Goal: Task Accomplishment & Management: Complete application form

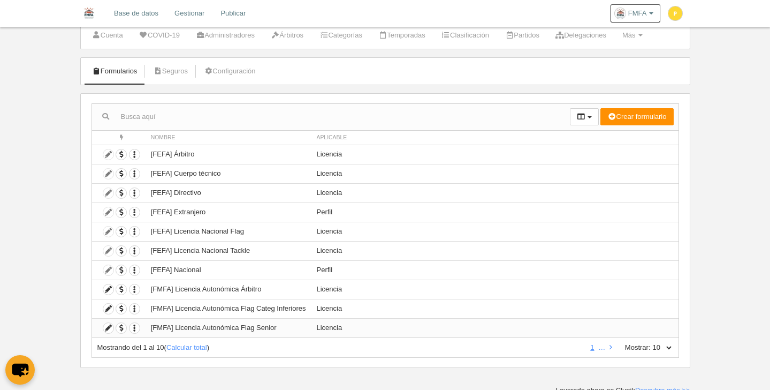
scroll to position [37, 0]
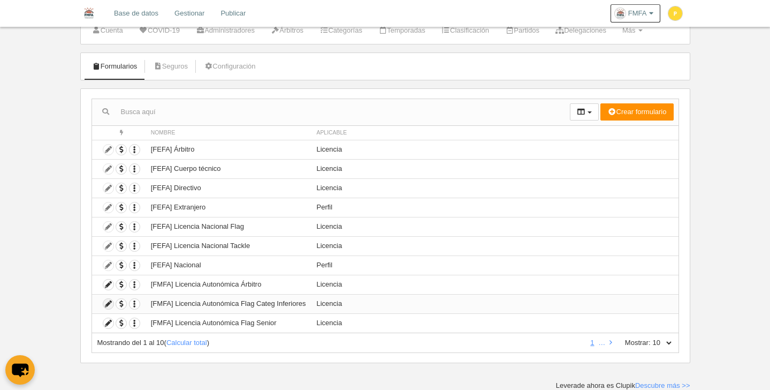
click at [110, 304] on icon at bounding box center [108, 304] width 10 height 10
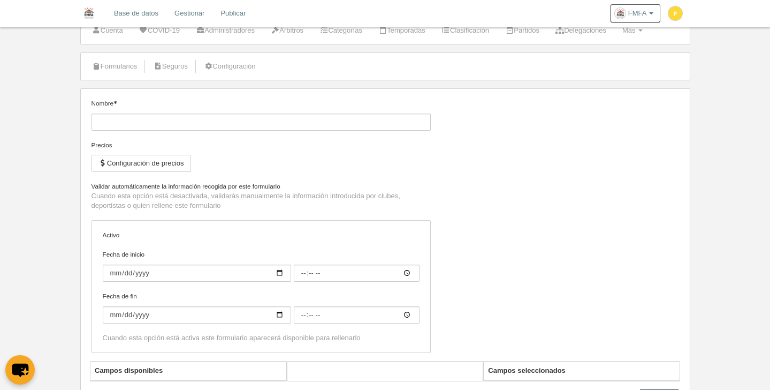
type input "[FMFA] Licencia Autonómica Flag Categ Inferiores"
checkbox input "true"
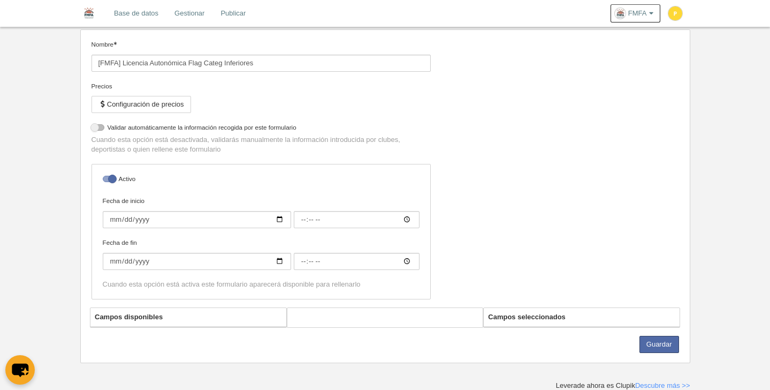
select select "selected"
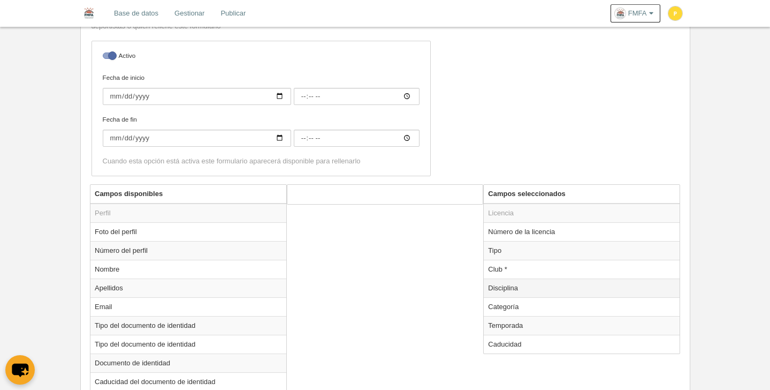
scroll to position [262, 0]
click at [507, 268] on td "Club *" at bounding box center [582, 267] width 196 height 19
radio input "true"
select select
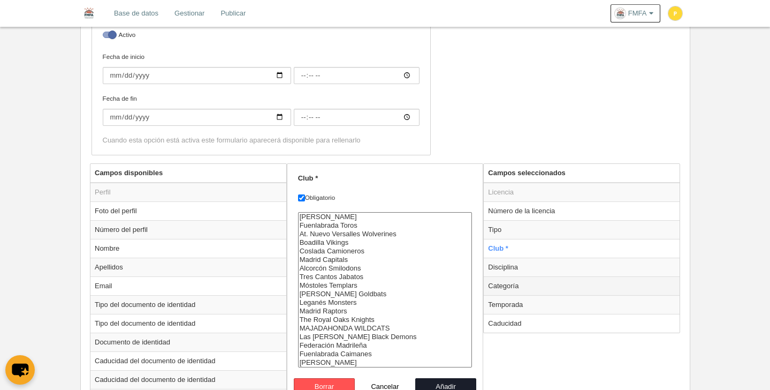
scroll to position [292, 0]
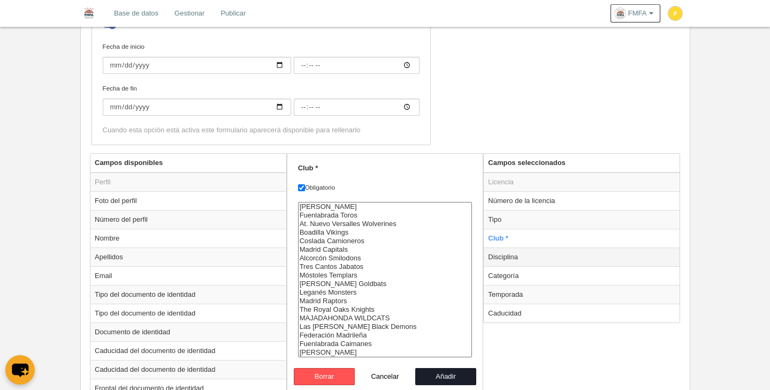
click at [528, 262] on td "Disciplina" at bounding box center [582, 256] width 196 height 19
radio input "false"
radio input "true"
select select "125"
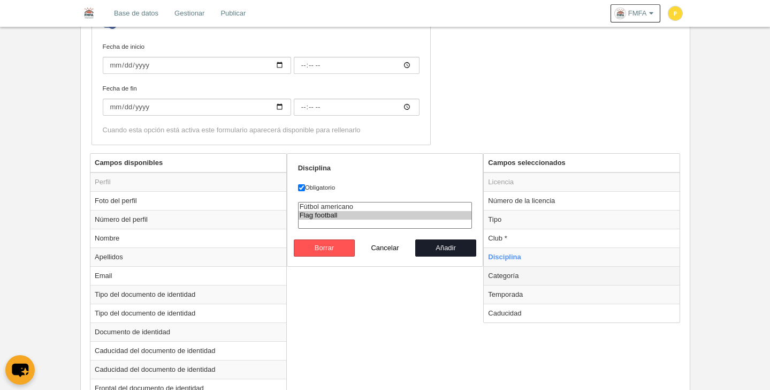
click at [527, 277] on td "Categoría" at bounding box center [582, 275] width 196 height 19
radio input "false"
radio input "true"
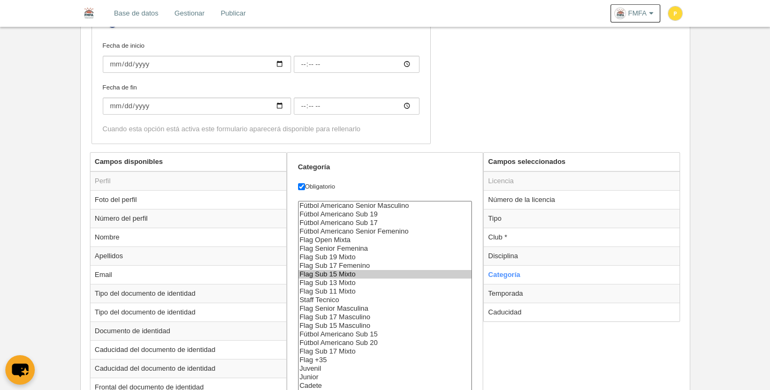
scroll to position [294, 0]
click at [364, 256] on select "Fútbol Americano Senior Masculino Fútbol Americano Sub 19 Fútbol Americano Sub …" at bounding box center [385, 312] width 174 height 224
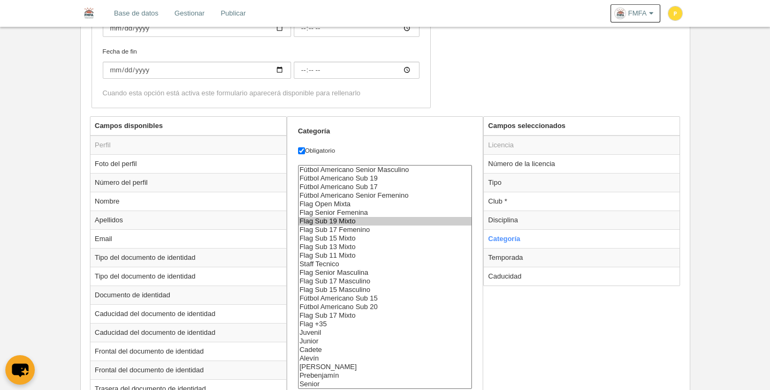
scroll to position [329, 0]
click at [373, 227] on option "Flag Sub 17 Femenino" at bounding box center [385, 229] width 173 height 9
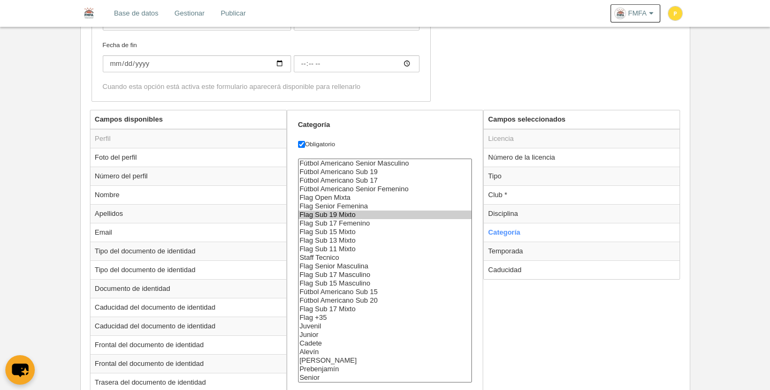
scroll to position [335, 0]
click at [365, 275] on option "Flag Sub 17 Masculino" at bounding box center [385, 274] width 173 height 9
click at [368, 279] on option "Flag Sub 15 Masculino" at bounding box center [385, 283] width 173 height 9
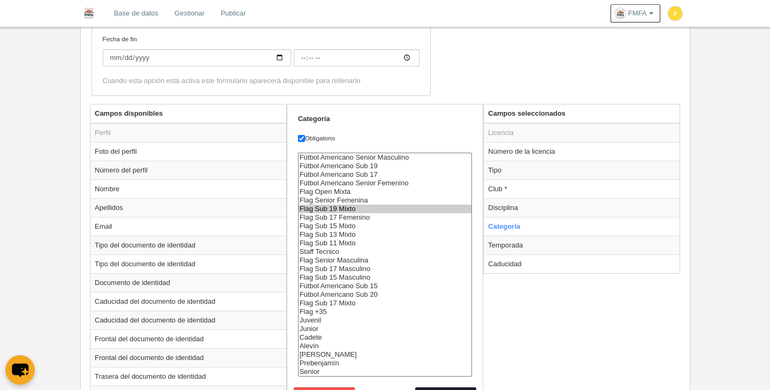
scroll to position [341, 0]
select select "6797"
click at [336, 300] on option "Flag Sub 17 Mixto" at bounding box center [385, 302] width 173 height 9
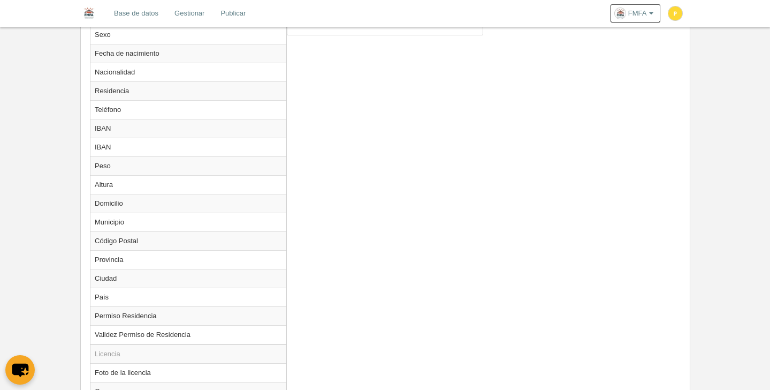
scroll to position [488, 0]
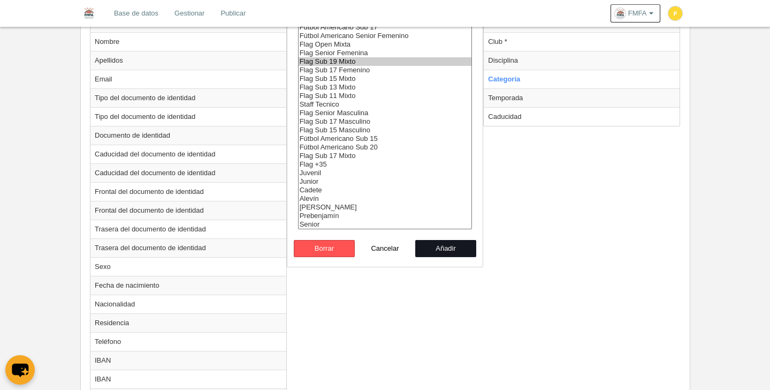
click at [462, 251] on button "Añadir" at bounding box center [445, 248] width 61 height 17
radio input "false"
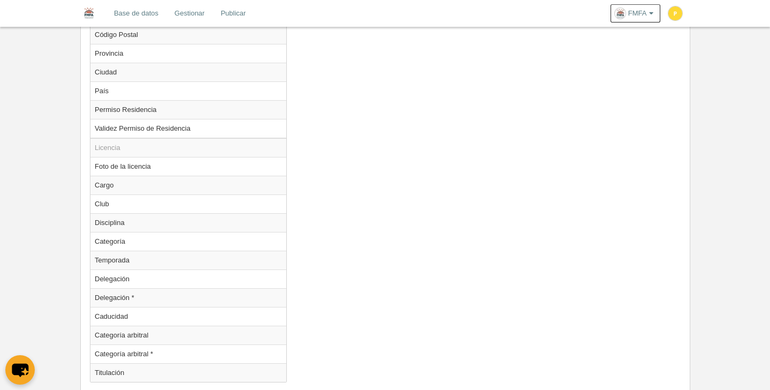
scroll to position [980, 0]
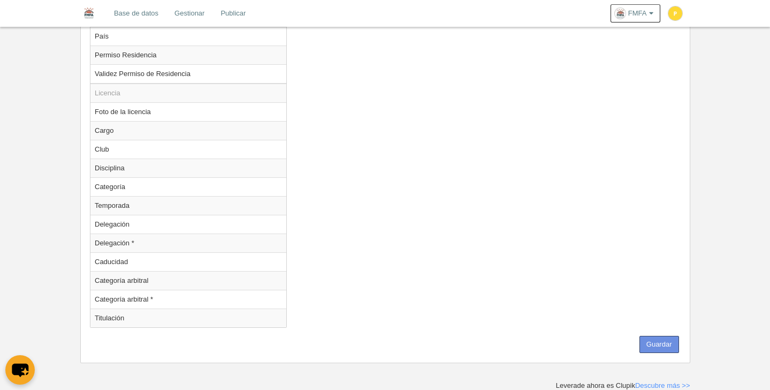
click at [669, 346] on button "Guardar" at bounding box center [659, 344] width 40 height 17
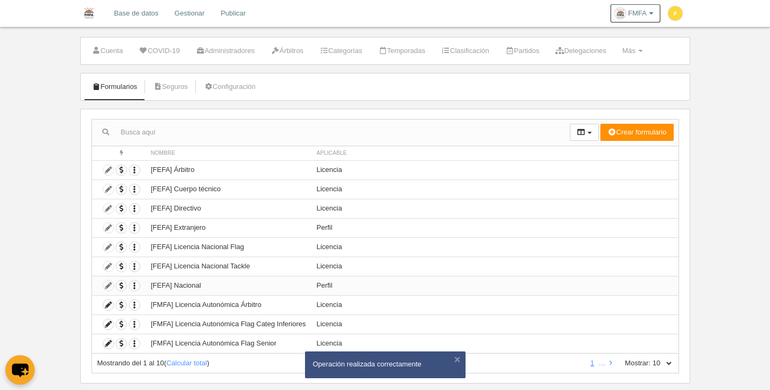
scroll to position [37, 0]
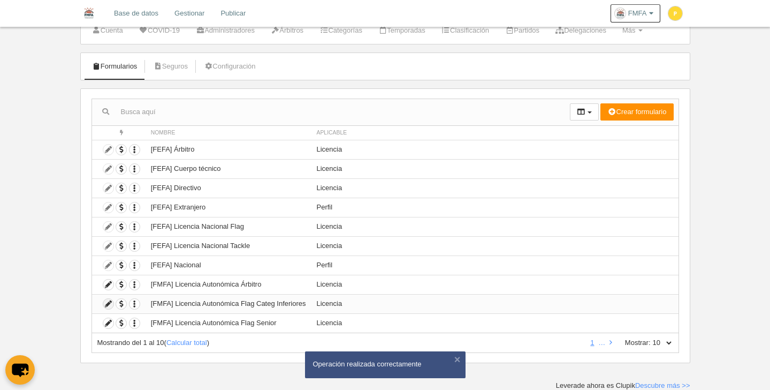
click at [110, 304] on icon at bounding box center [108, 304] width 10 height 10
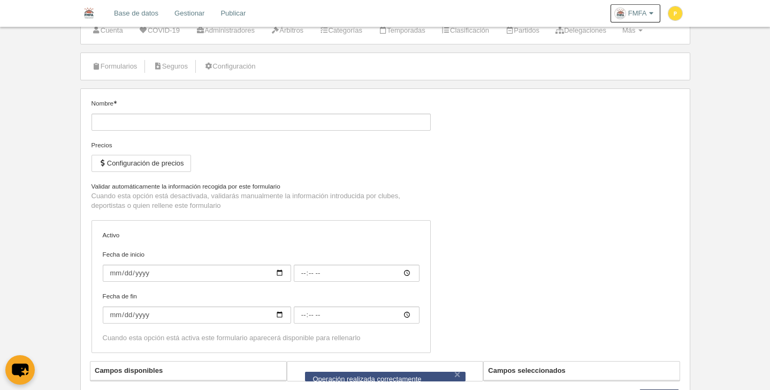
type input "[FMFA] Licencia Autonómica Flag Categ Inferiores"
checkbox input "true"
select select "selected"
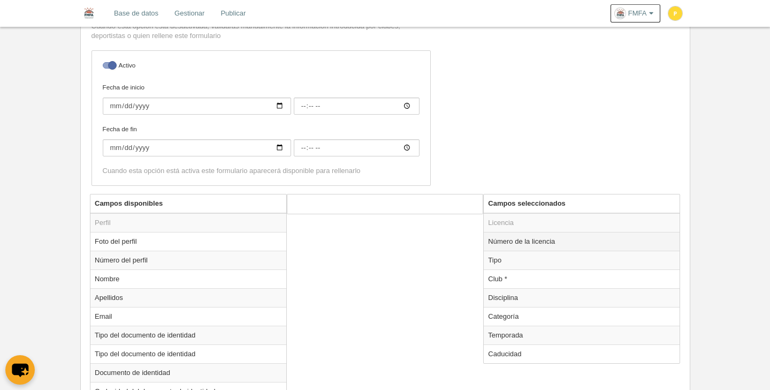
scroll to position [263, 0]
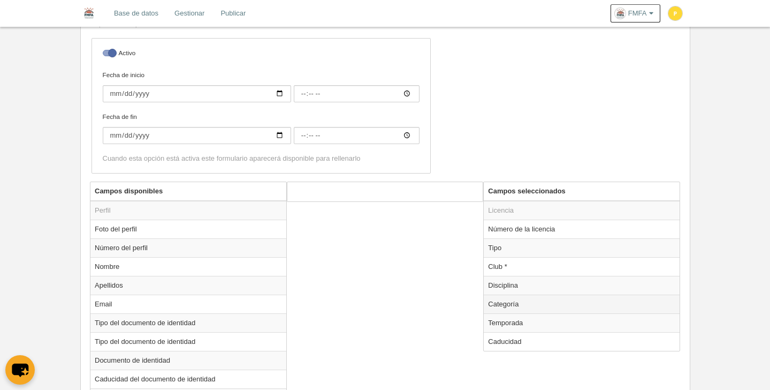
click at [513, 301] on td "Categoría" at bounding box center [582, 303] width 196 height 19
radio input "true"
select select "6797"
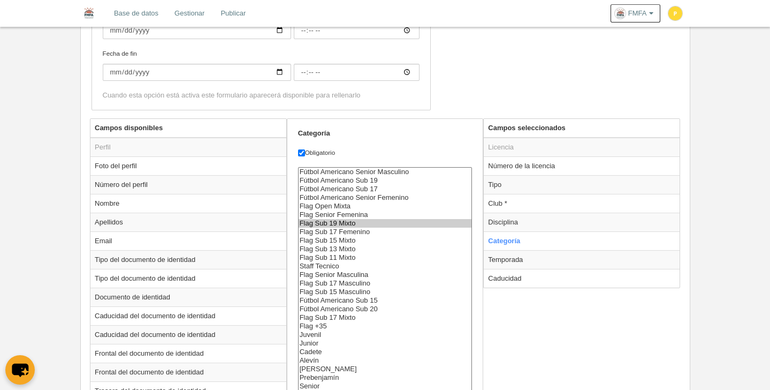
scroll to position [353, 0]
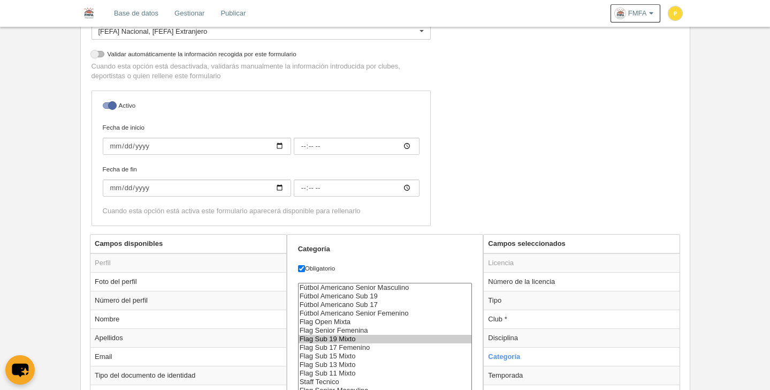
scroll to position [0, 0]
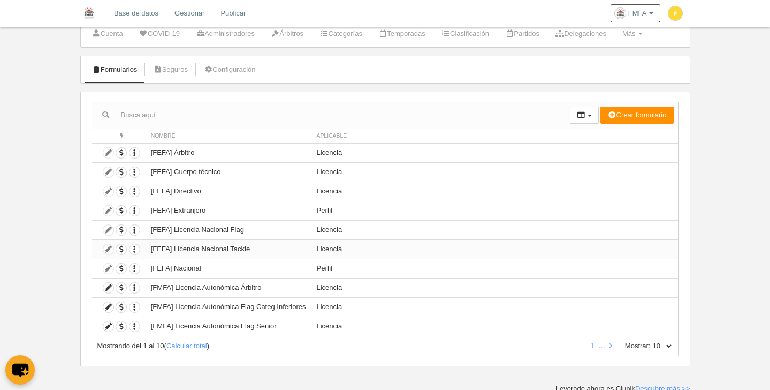
scroll to position [37, 0]
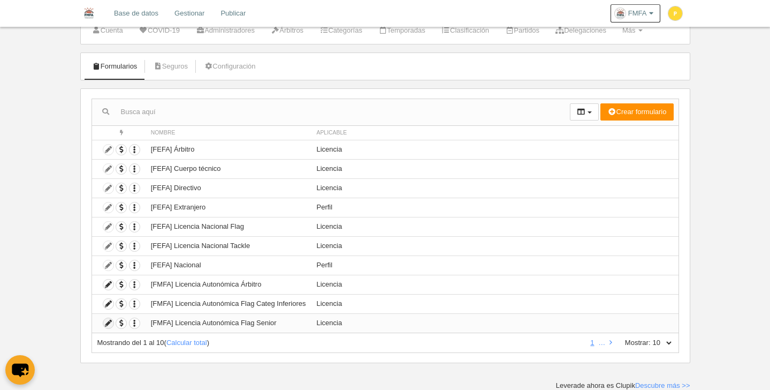
click at [110, 326] on icon at bounding box center [108, 323] width 10 height 10
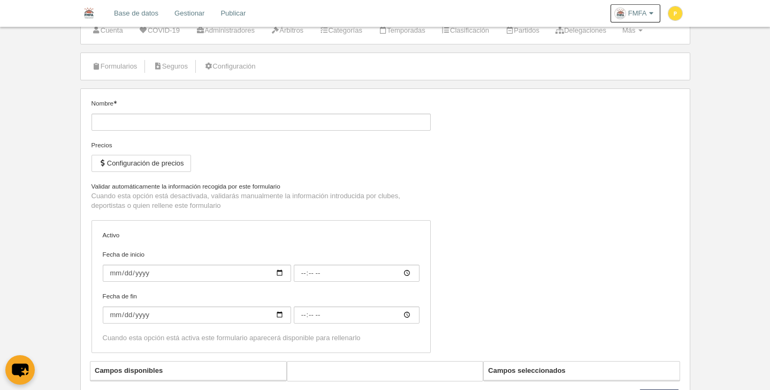
type input "[FMFA] Licencia Autonómica Flag Senior"
checkbox input "true"
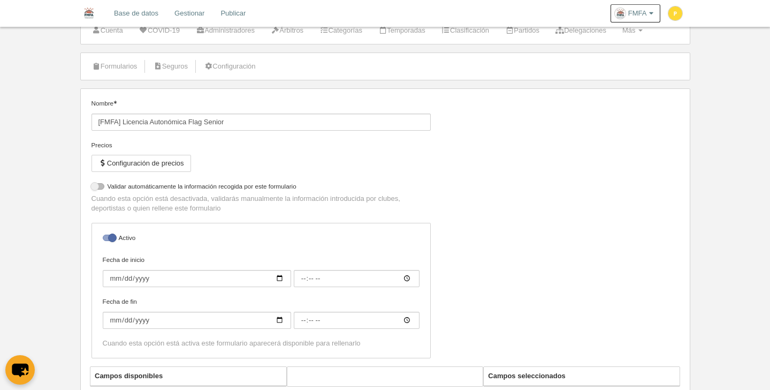
select select "selected"
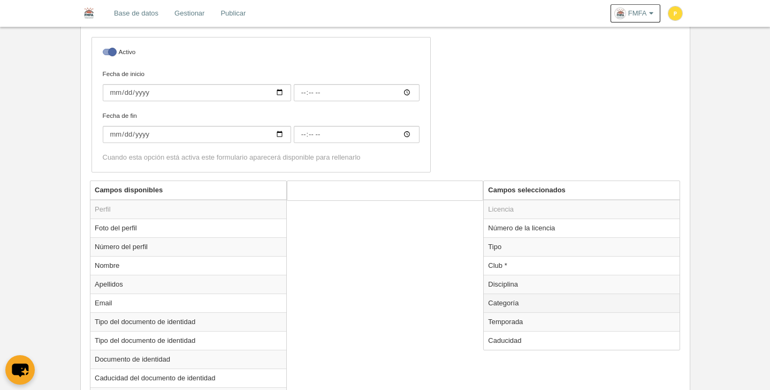
scroll to position [275, 0]
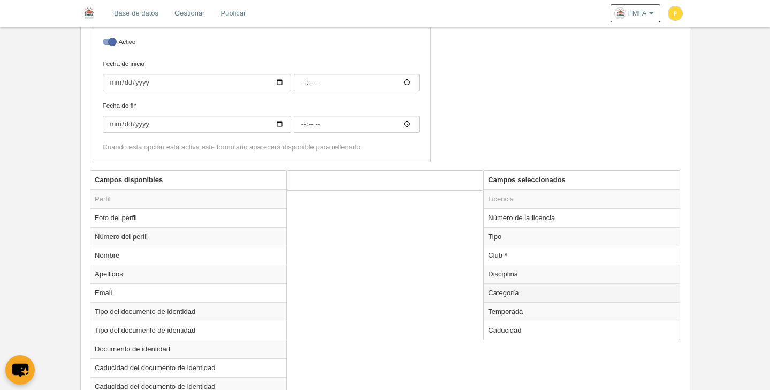
click at [502, 298] on td "Categoría" at bounding box center [582, 292] width 196 height 19
radio input "true"
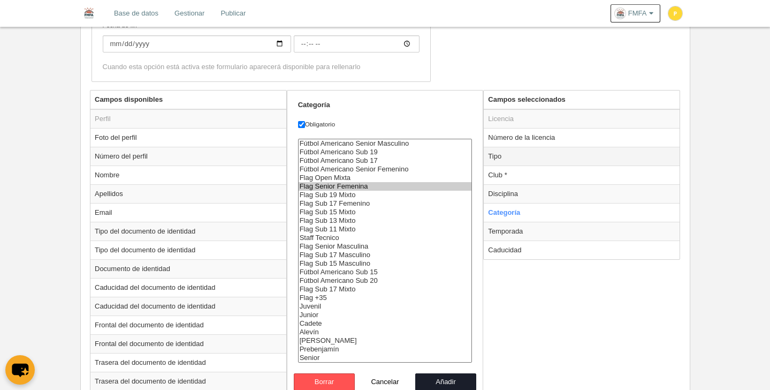
scroll to position [367, 0]
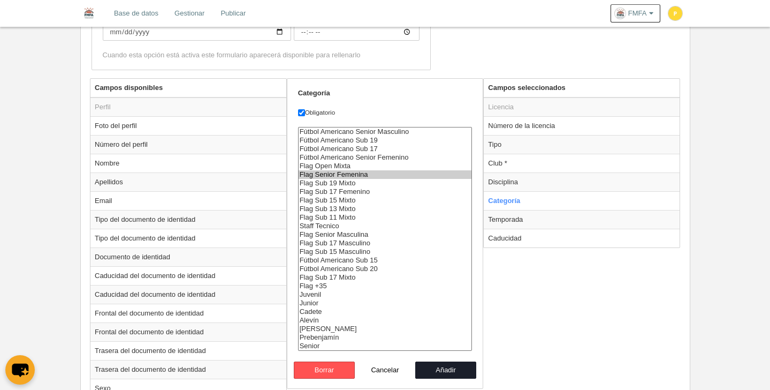
click at [368, 174] on option "Flag Senior Femenina" at bounding box center [385, 174] width 173 height 9
click at [368, 166] on option "Flag Open Mixta" at bounding box center [385, 166] width 173 height 9
click at [363, 175] on option "Flag Senior Femenina" at bounding box center [385, 174] width 173 height 9
select select "6795"
click at [367, 237] on option "Flag Senior Masculina" at bounding box center [385, 234] width 173 height 9
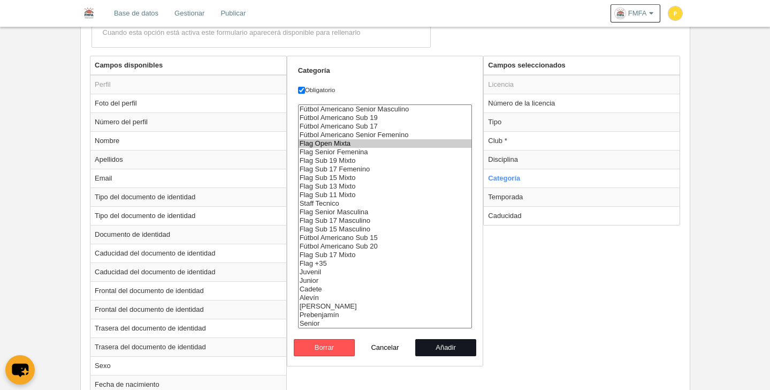
scroll to position [445, 0]
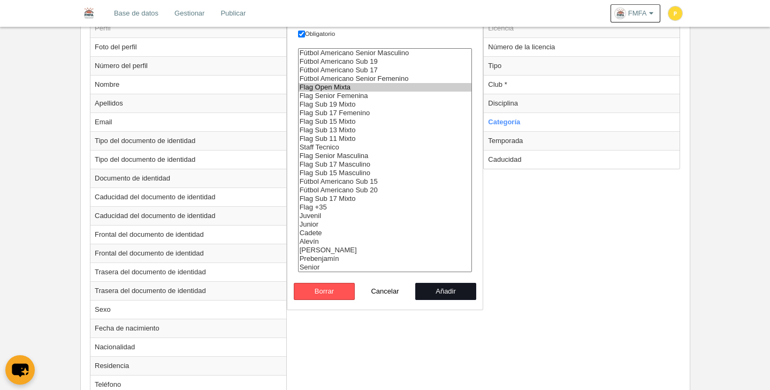
click at [452, 288] on button "Añadir" at bounding box center [445, 291] width 61 height 17
radio input "false"
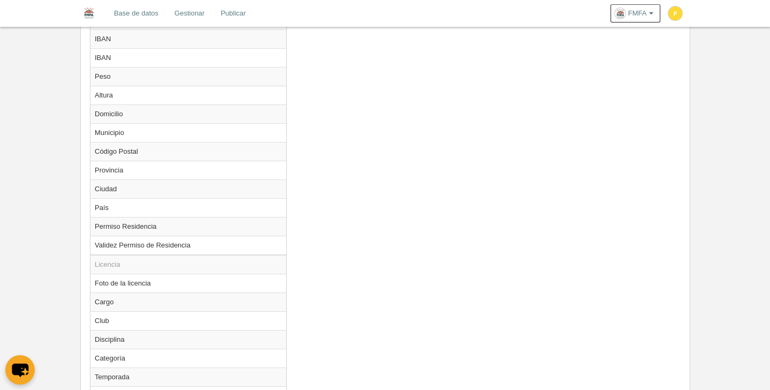
scroll to position [980, 0]
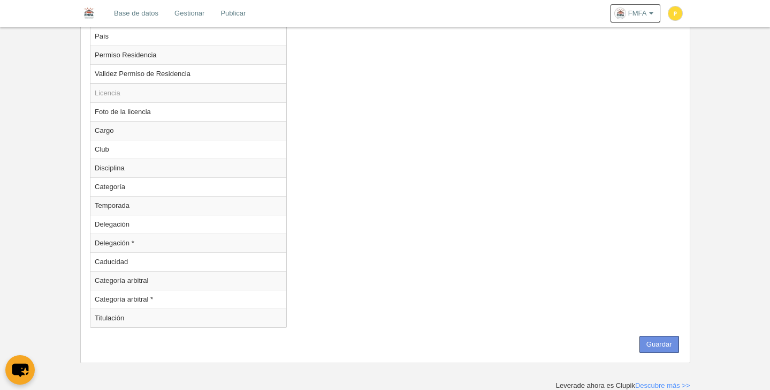
click at [657, 339] on button "Guardar" at bounding box center [659, 344] width 40 height 17
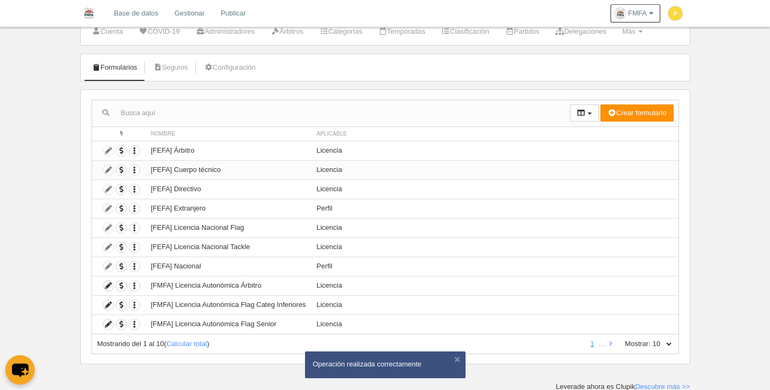
scroll to position [37, 0]
click at [110, 323] on icon at bounding box center [108, 323] width 10 height 10
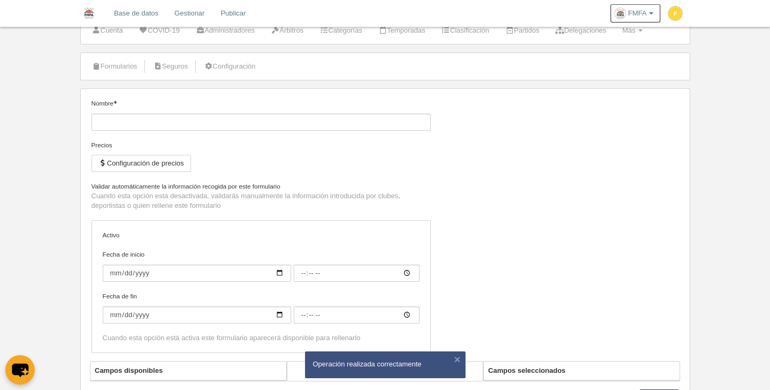
type input "[FMFA] Licencia Autonómica Flag Senior"
checkbox input "true"
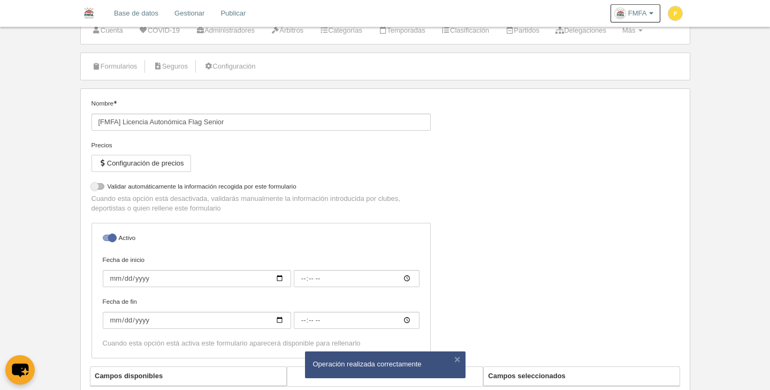
select select "selected"
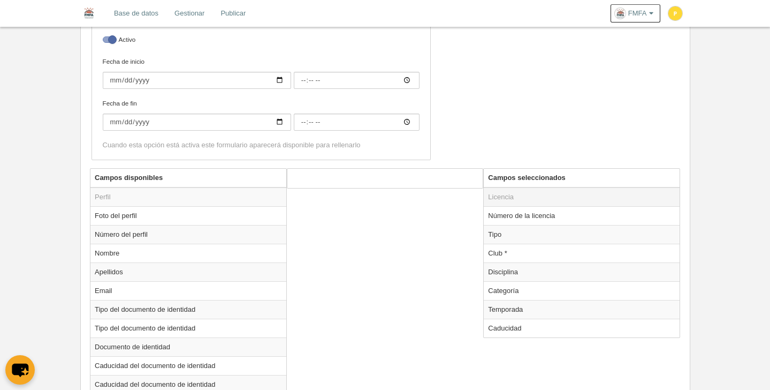
scroll to position [371, 0]
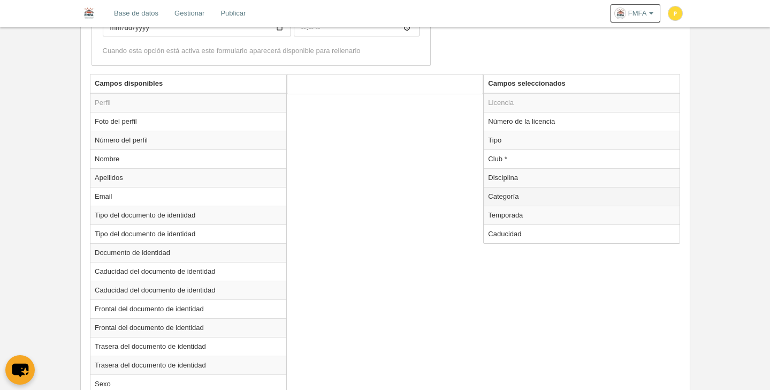
click at [503, 197] on td "Categoría" at bounding box center [582, 196] width 196 height 19
radio input "true"
select select "6795"
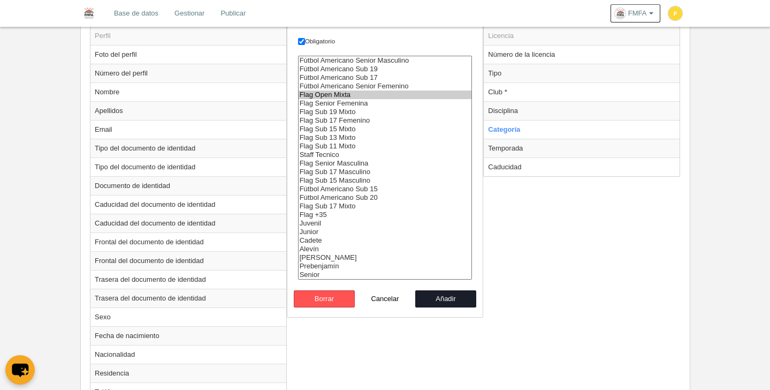
scroll to position [0, 0]
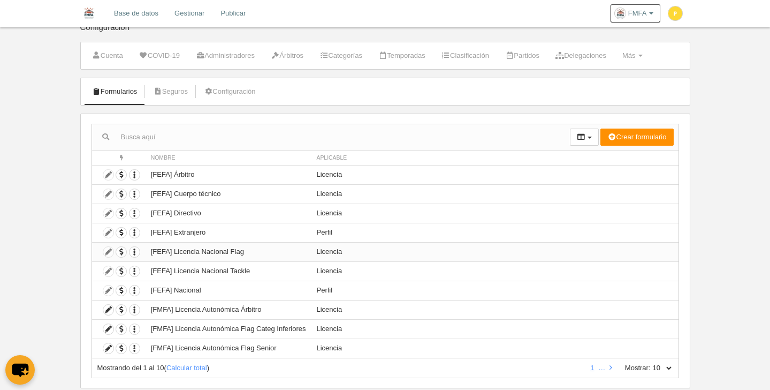
scroll to position [37, 0]
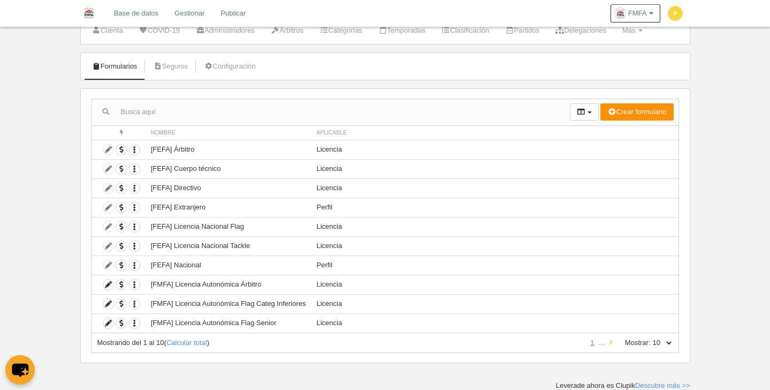
click at [609, 342] on icon at bounding box center [610, 342] width 3 height 7
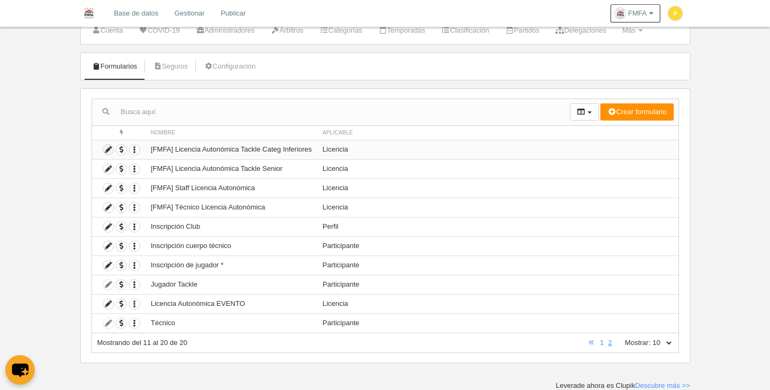
click at [110, 150] on icon at bounding box center [108, 149] width 10 height 10
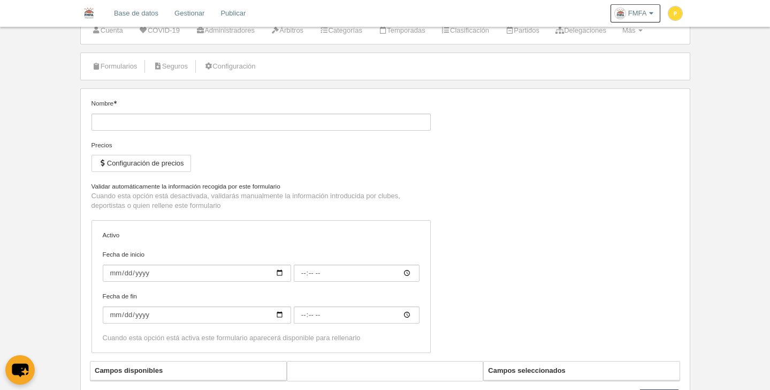
type input "[FMFA] Licencia Autonómica Tackle Categ Inferiores"
checkbox input "true"
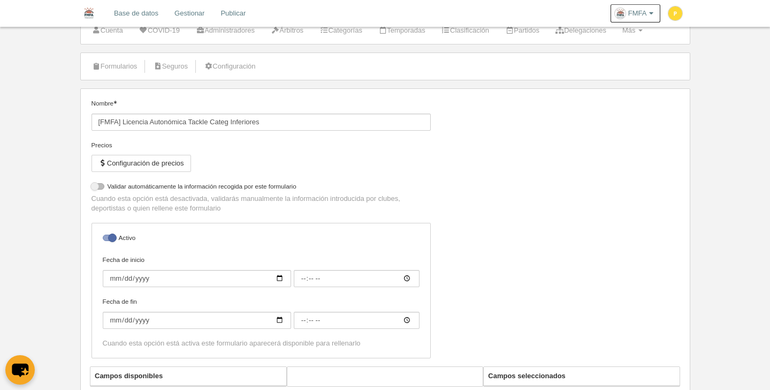
select select "selected"
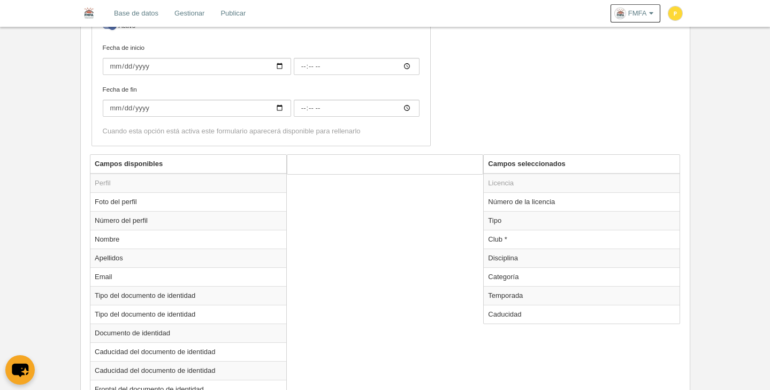
scroll to position [292, 0]
click at [511, 276] on td "Categoría" at bounding box center [582, 274] width 196 height 19
radio input "true"
select select "6551"
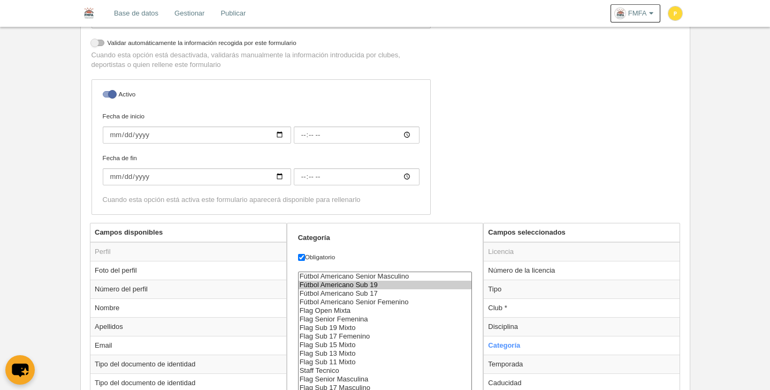
scroll to position [0, 0]
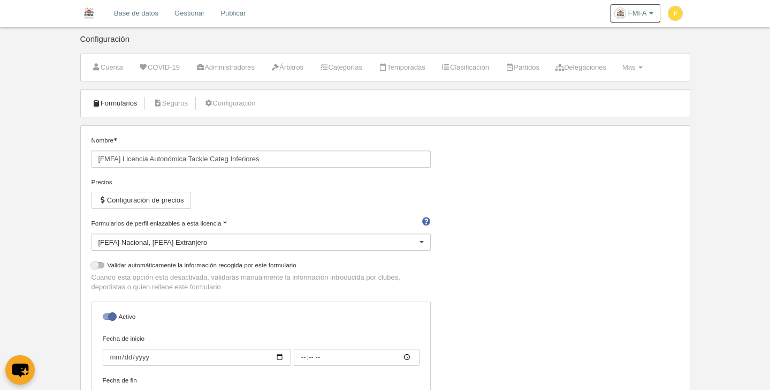
click at [109, 100] on link "Formularios" at bounding box center [114, 103] width 57 height 16
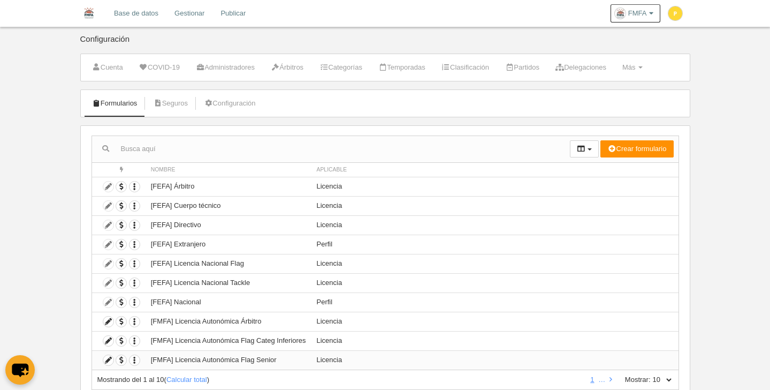
scroll to position [37, 0]
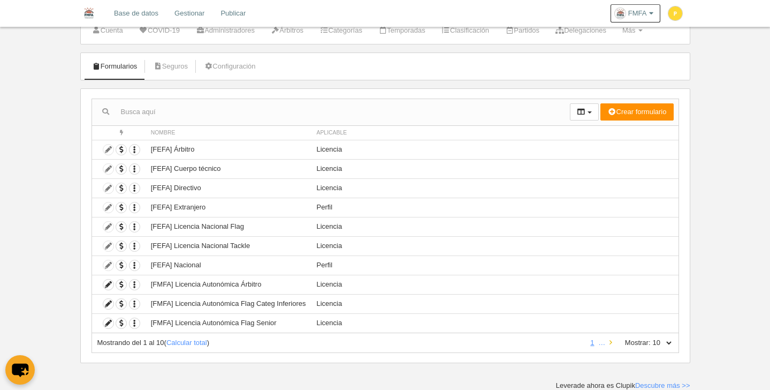
click at [611, 342] on icon at bounding box center [610, 342] width 3 height 7
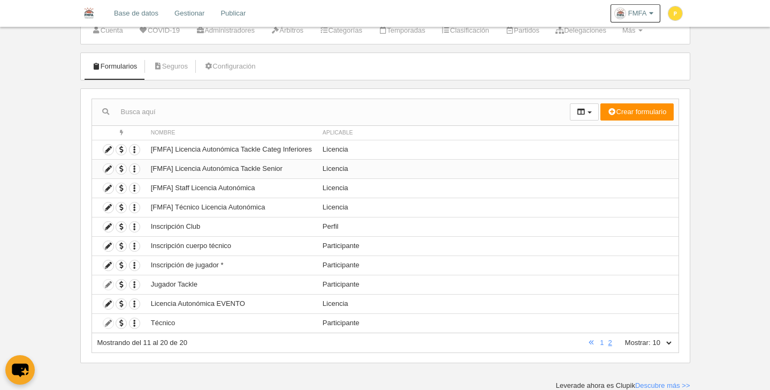
click at [242, 172] on td "[FMFA] Licencia Autonómica Tackle Senior" at bounding box center [232, 168] width 172 height 19
click at [242, 171] on td "[FMFA] Licencia Autonómica Tackle Senior" at bounding box center [232, 168] width 172 height 19
click at [108, 169] on icon at bounding box center [108, 169] width 10 height 10
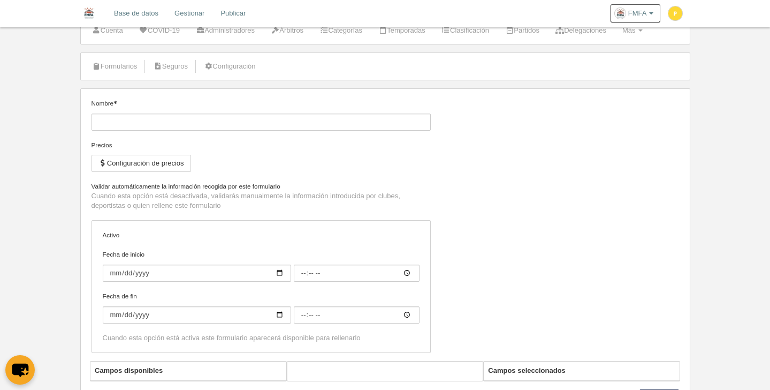
type input "[FMFA] Licencia Autonómica Tackle Senior"
checkbox input "true"
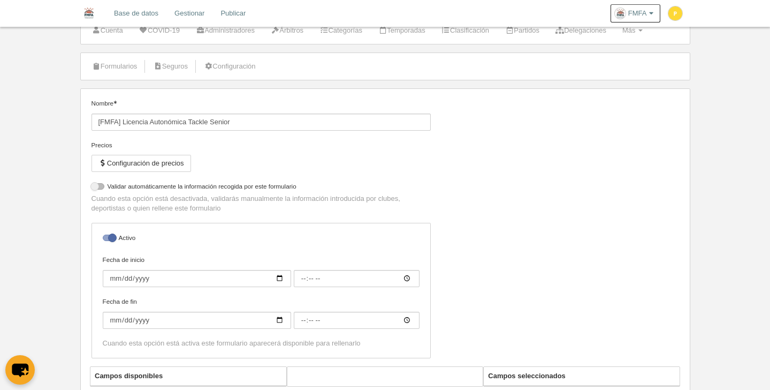
select select "selected"
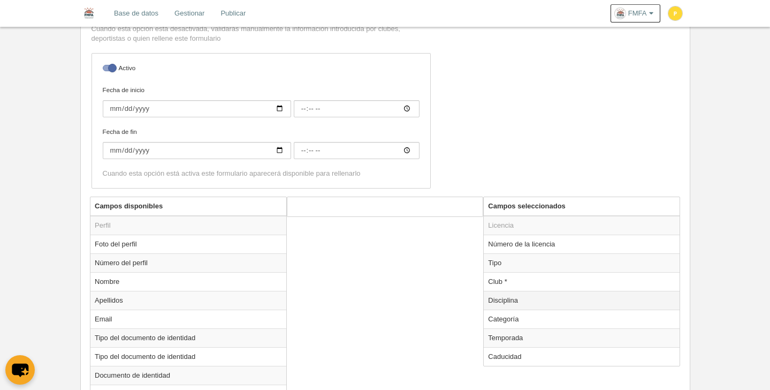
scroll to position [249, 0]
click at [515, 319] on td "Categoría" at bounding box center [582, 318] width 196 height 19
radio input "true"
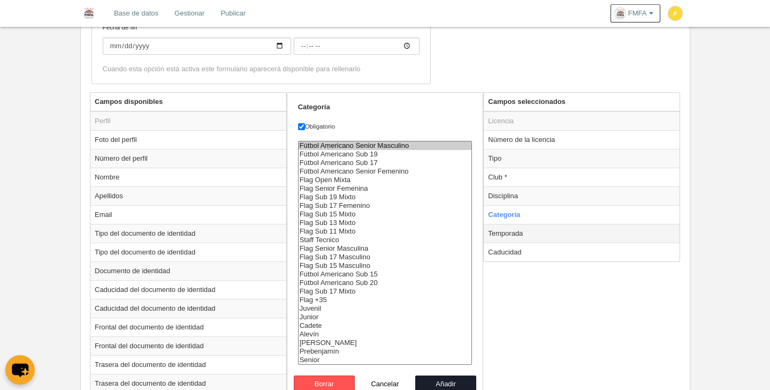
scroll to position [0, 0]
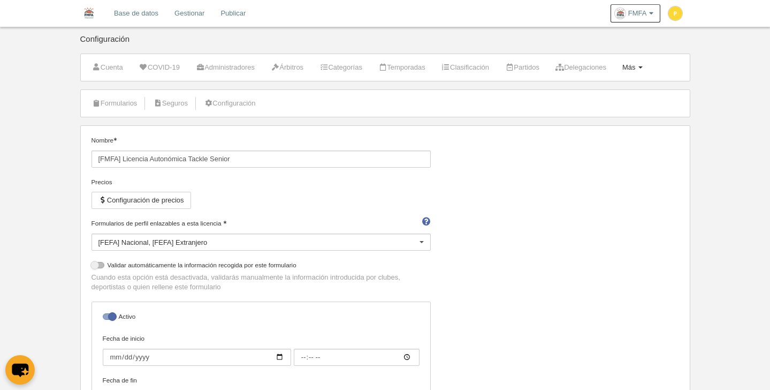
click at [636, 68] on span "Más" at bounding box center [628, 67] width 13 height 8
click at [355, 67] on link "Categorías" at bounding box center [341, 67] width 55 height 16
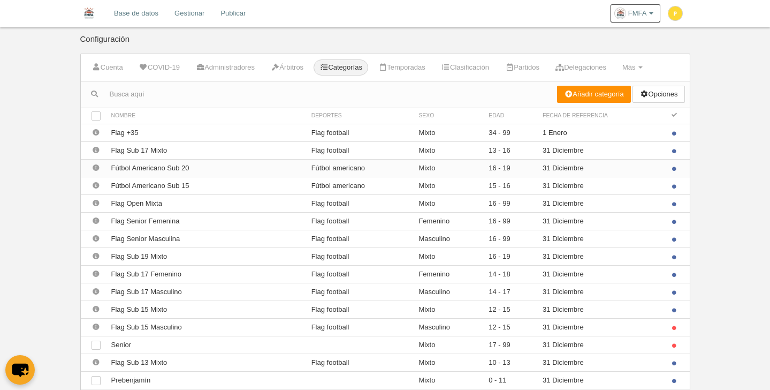
click at [576, 166] on td "31 Diciembre" at bounding box center [600, 168] width 126 height 18
click at [185, 15] on link "Gestionar" at bounding box center [189, 13] width 46 height 27
